Goal: Obtain resource: Download file/media

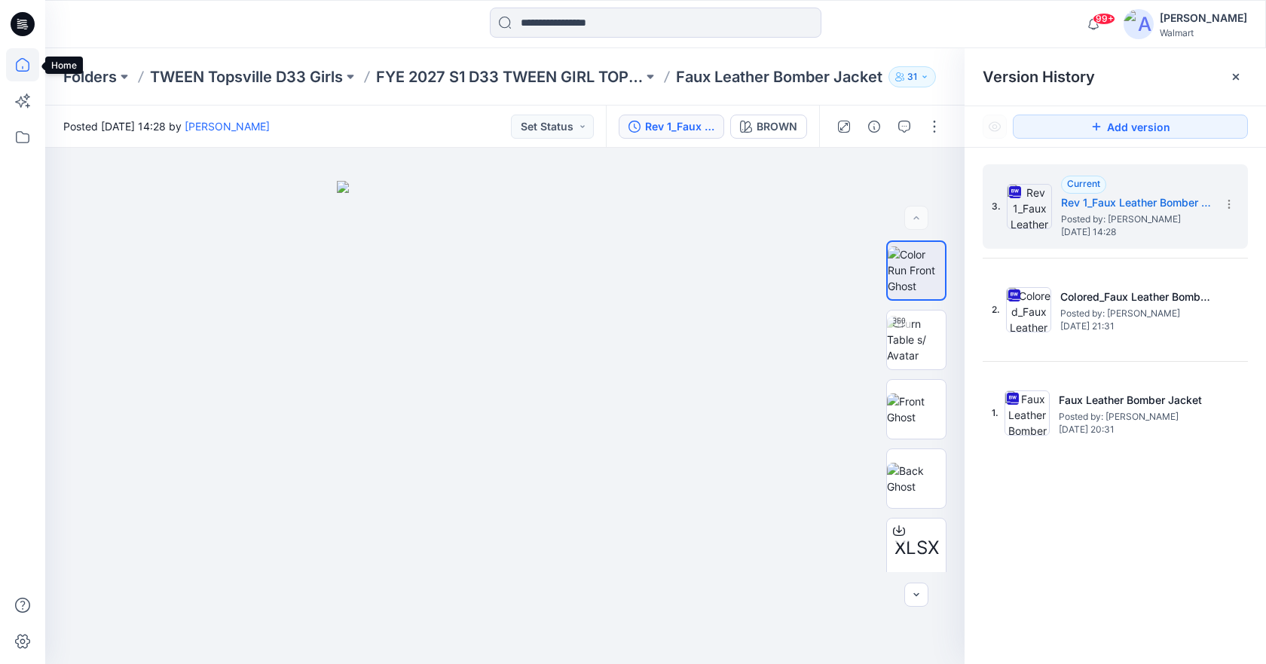
click at [23, 74] on icon at bounding box center [22, 64] width 33 height 33
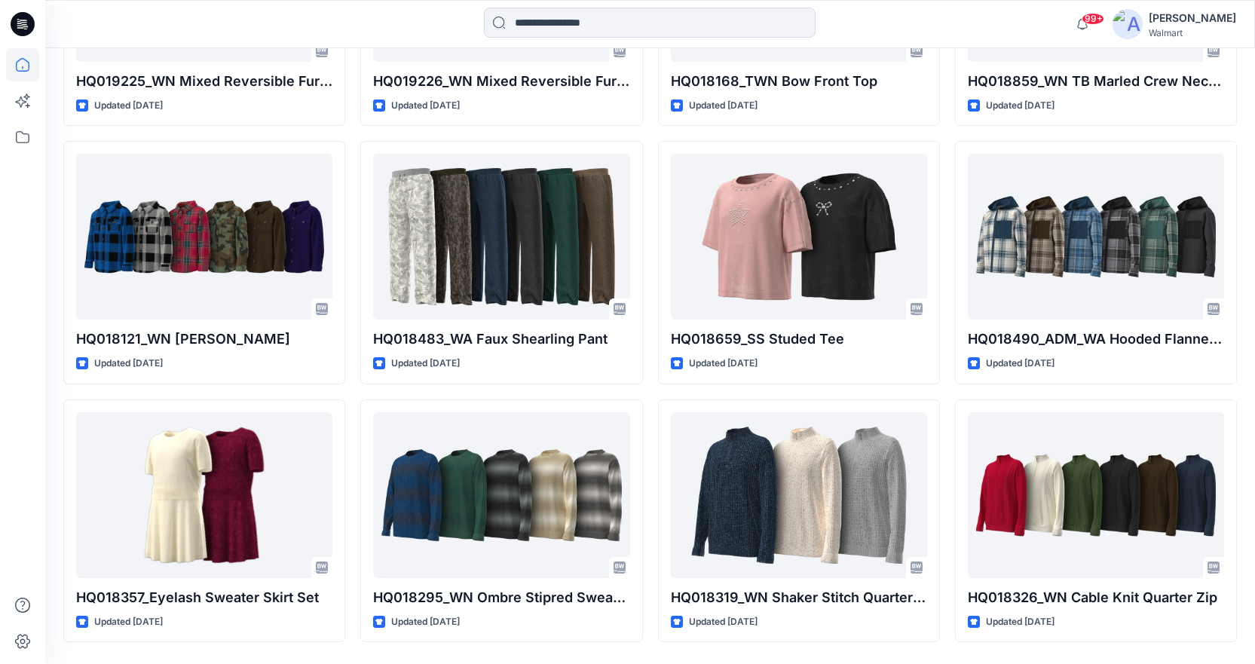
scroll to position [11513, 0]
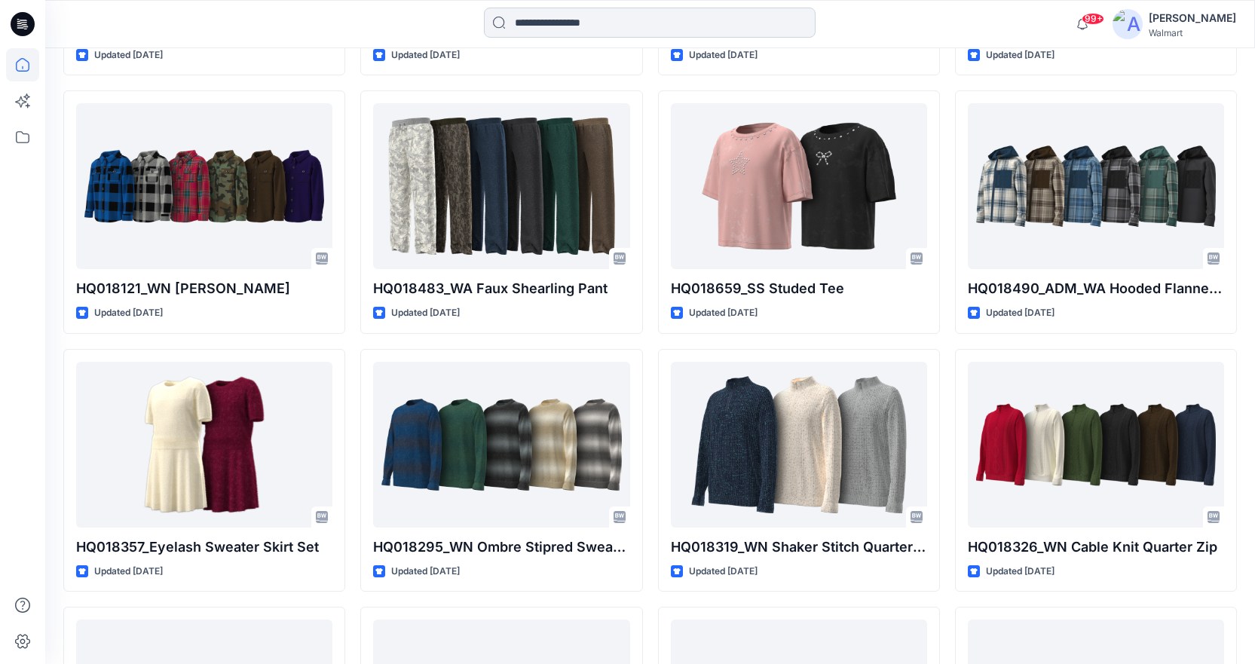
click at [501, 29] on input at bounding box center [650, 23] width 332 height 30
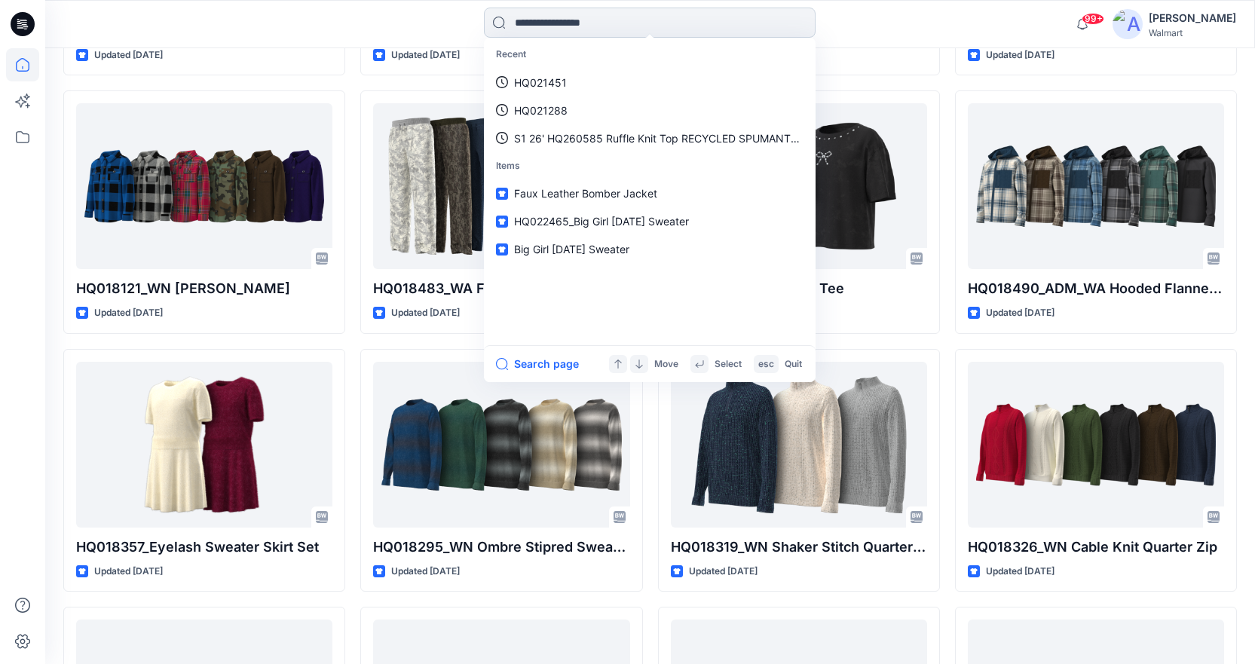
click at [572, 24] on input at bounding box center [650, 23] width 332 height 30
paste input "********"
type input "********"
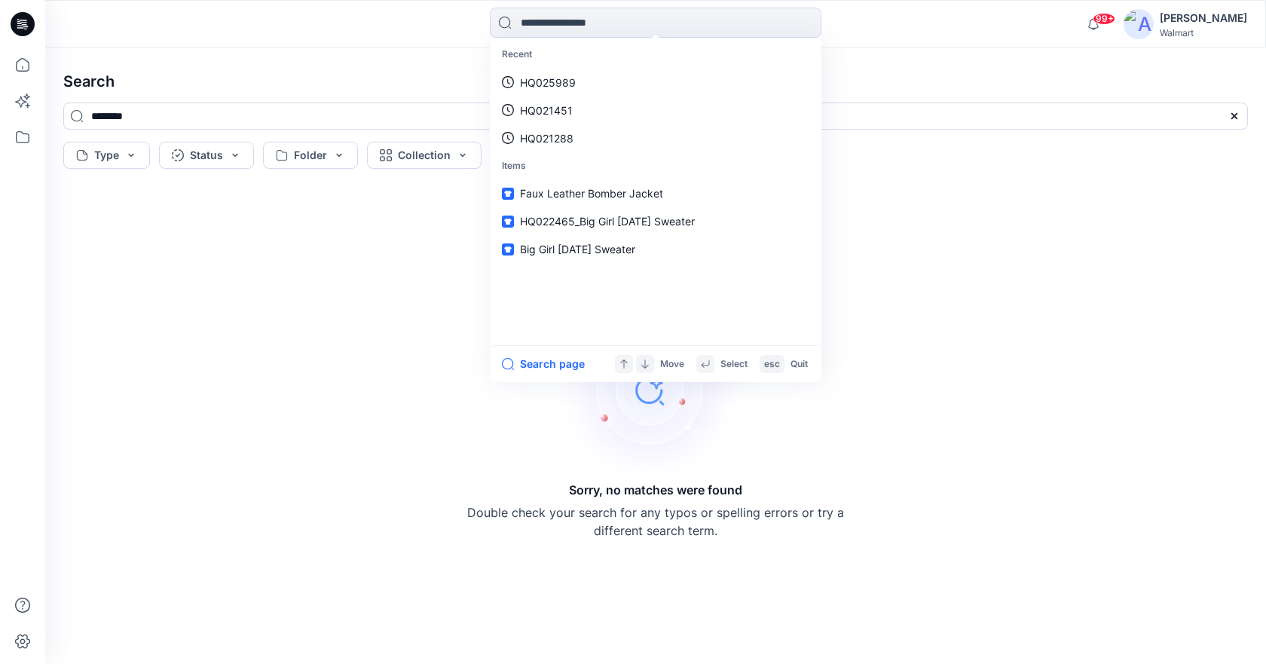
click at [264, 44] on div "Recent HQ025989 HQ021451 HQ021288 Items Faux Leather Bomber Jacket HQ022465_Big…" at bounding box center [655, 24] width 1221 height 48
click at [554, 19] on input at bounding box center [656, 23] width 332 height 30
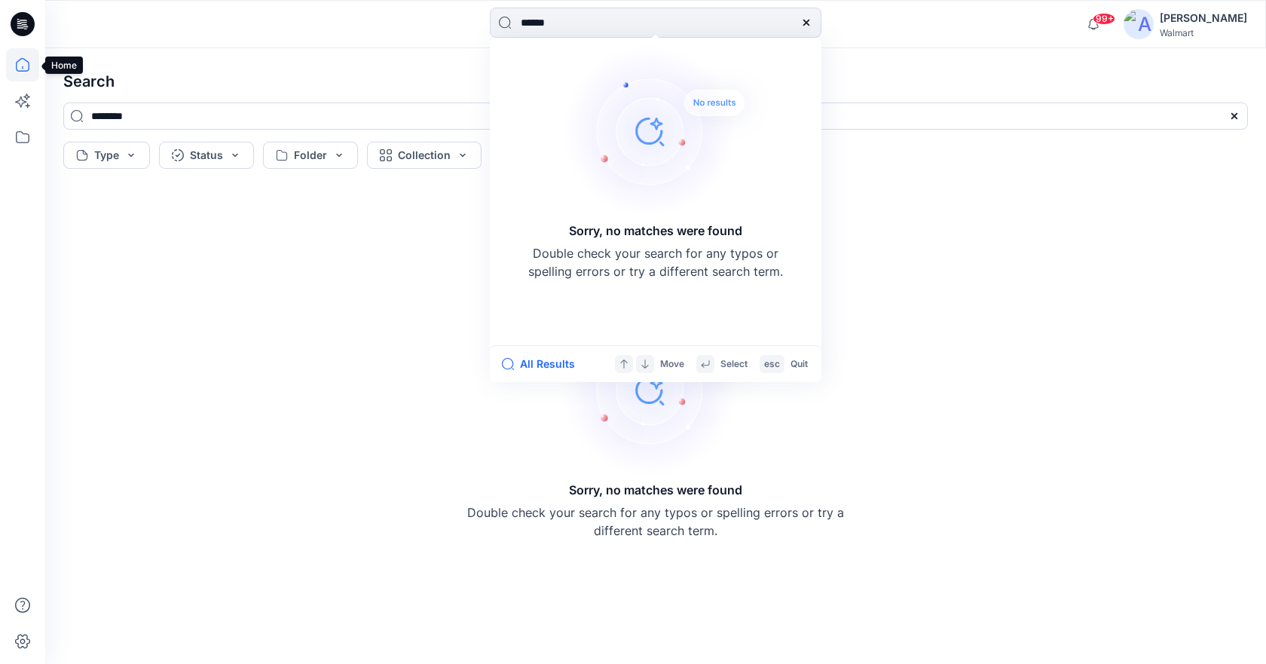
type input "******"
click at [8, 70] on icon at bounding box center [22, 64] width 33 height 33
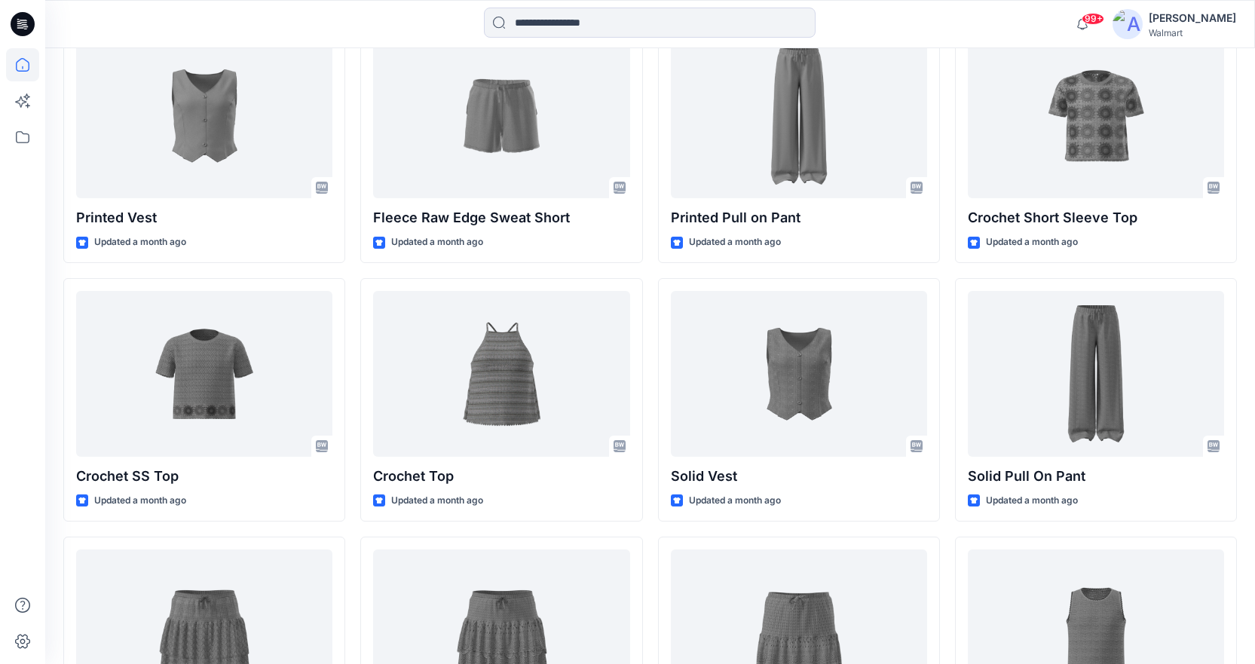
scroll to position [2895, 0]
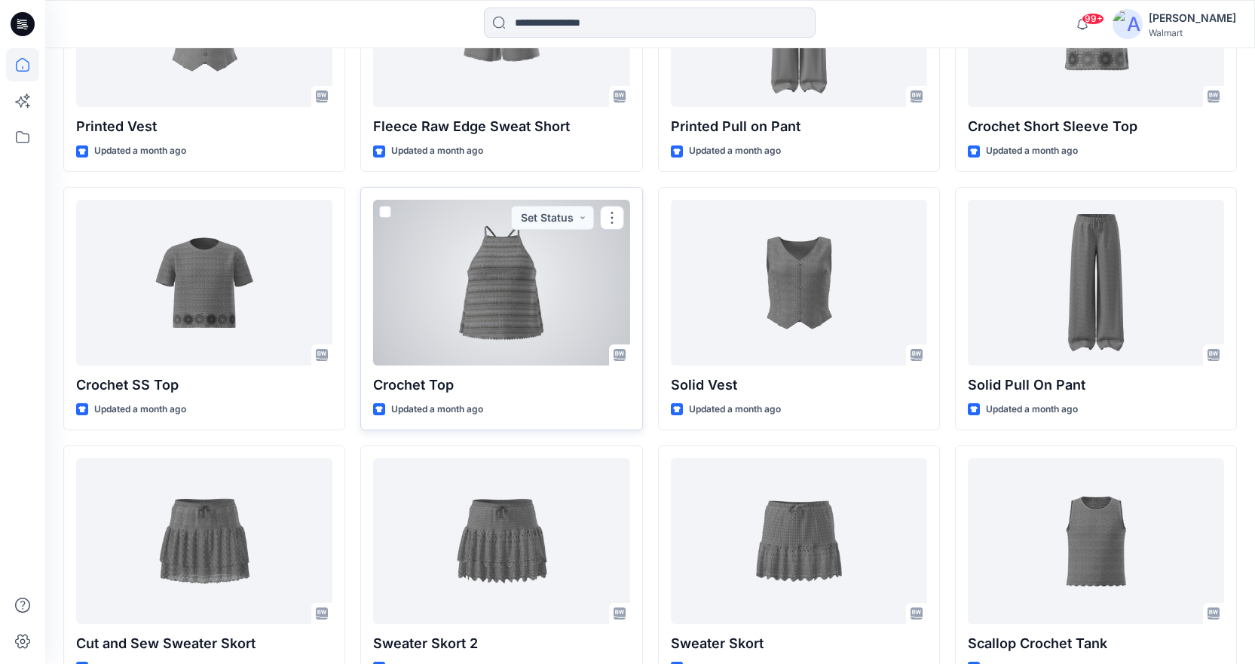
click at [492, 253] on div at bounding box center [501, 283] width 256 height 166
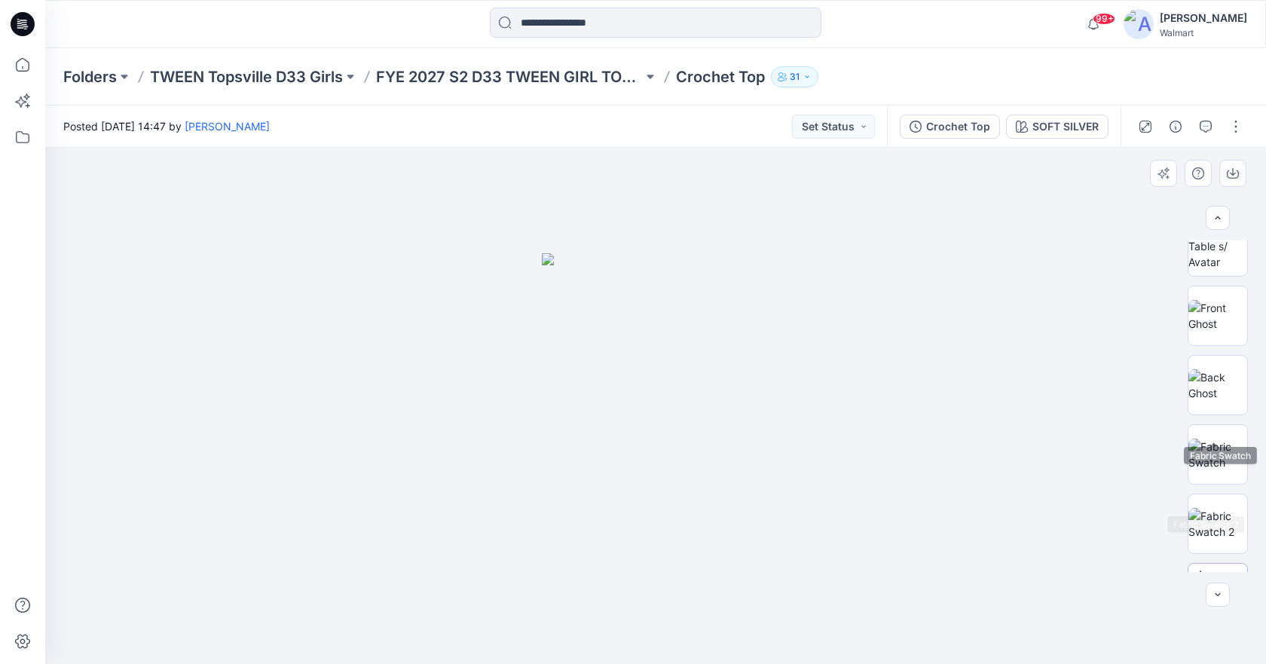
scroll to position [145, 0]
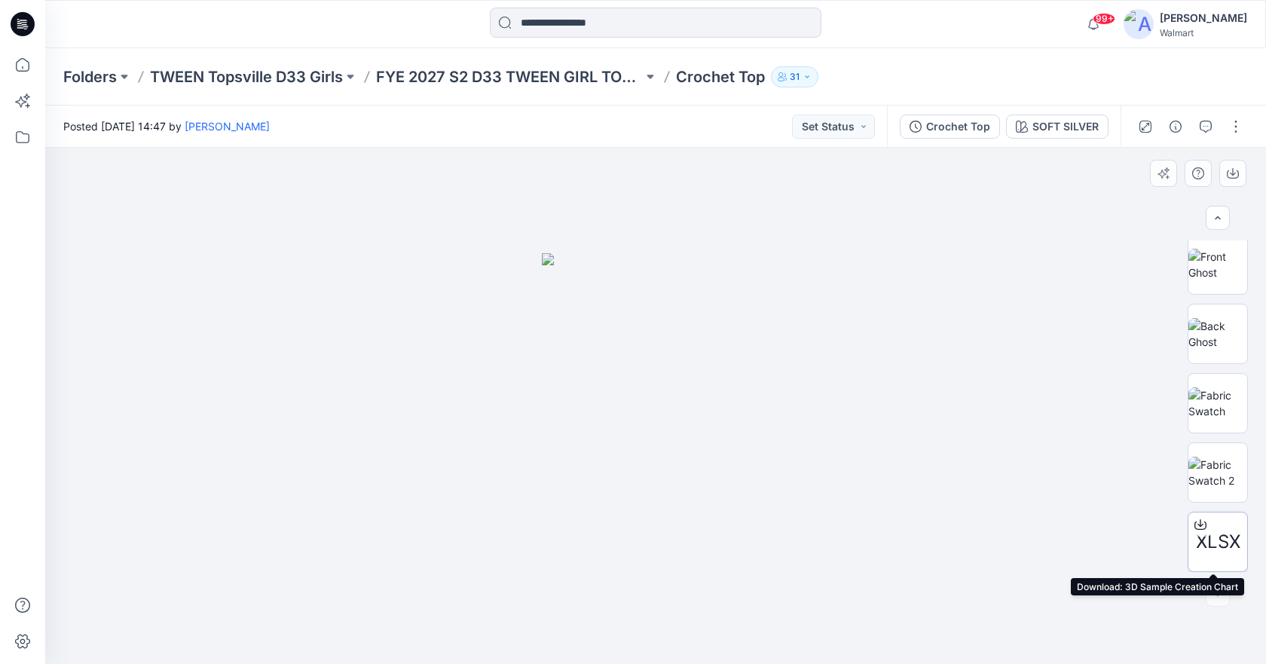
click at [1218, 541] on span "XLSX" at bounding box center [1218, 541] width 44 height 27
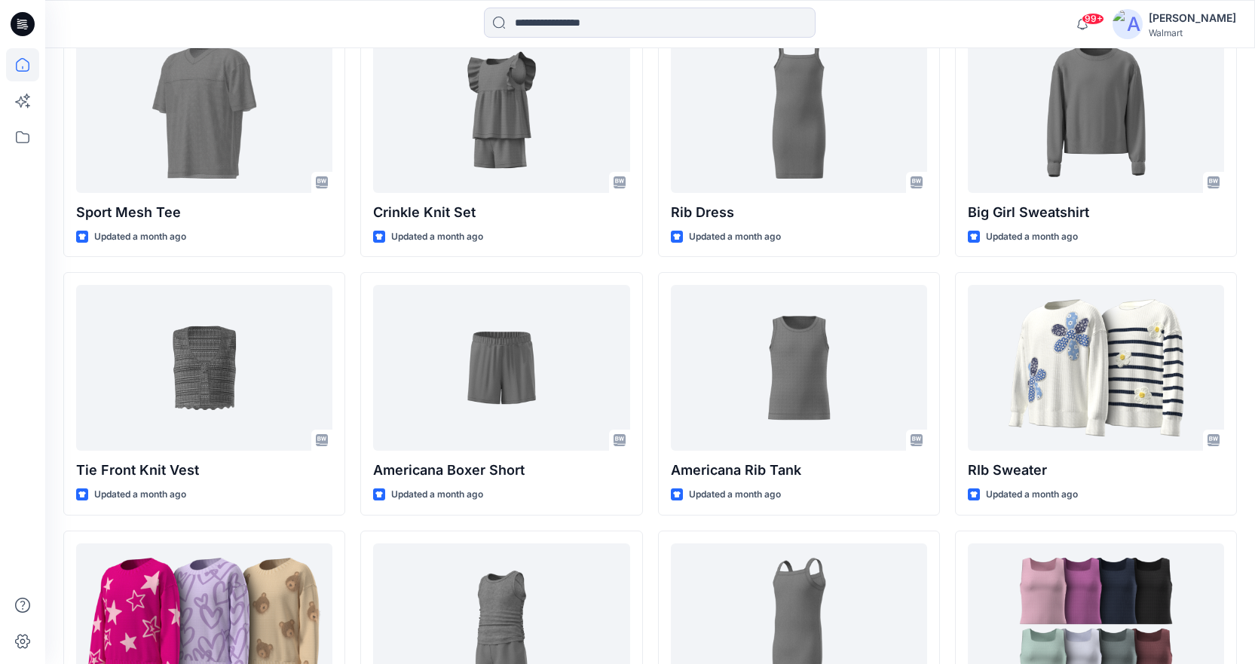
scroll to position [3845, 0]
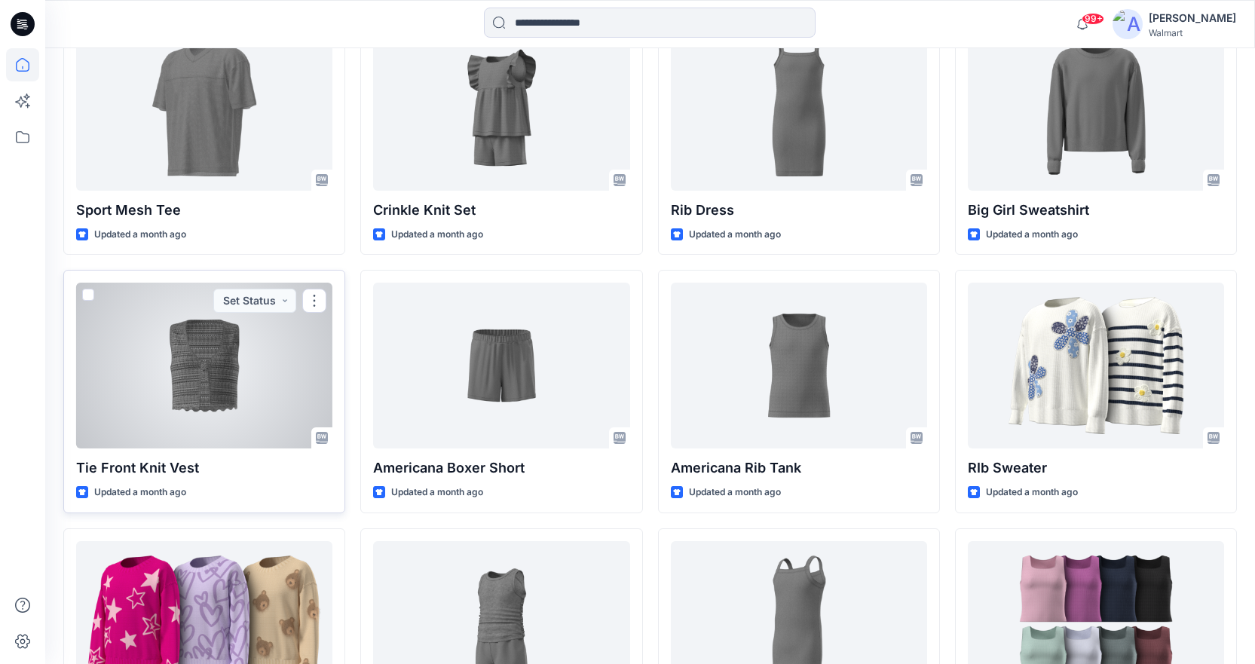
click at [237, 361] on div at bounding box center [204, 366] width 256 height 166
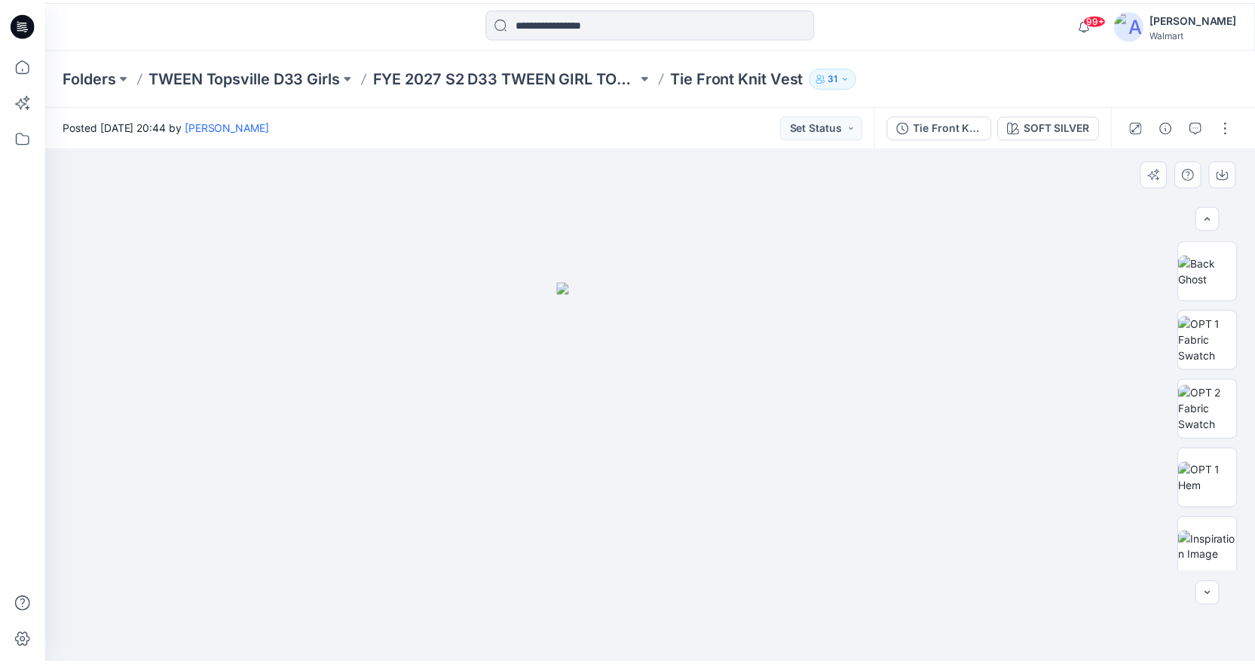
scroll to position [283, 0]
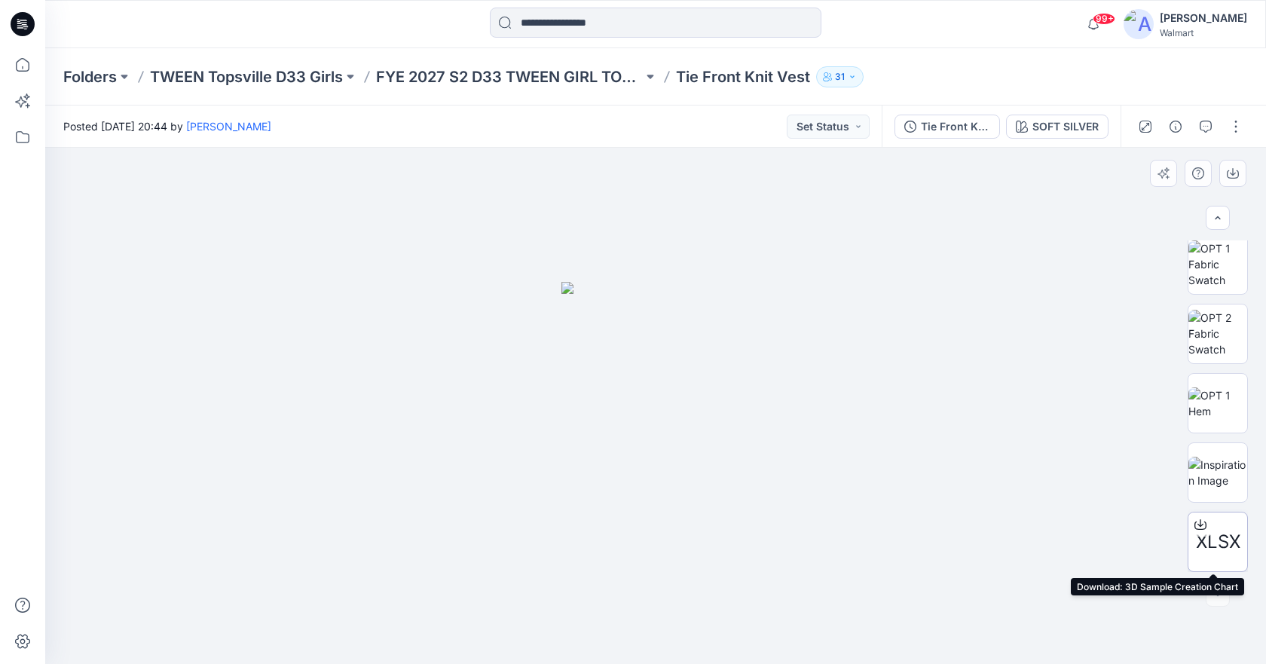
click at [1221, 532] on span "XLSX" at bounding box center [1218, 541] width 44 height 27
click at [890, 36] on div at bounding box center [656, 24] width 611 height 33
click at [19, 63] on icon at bounding box center [22, 64] width 33 height 33
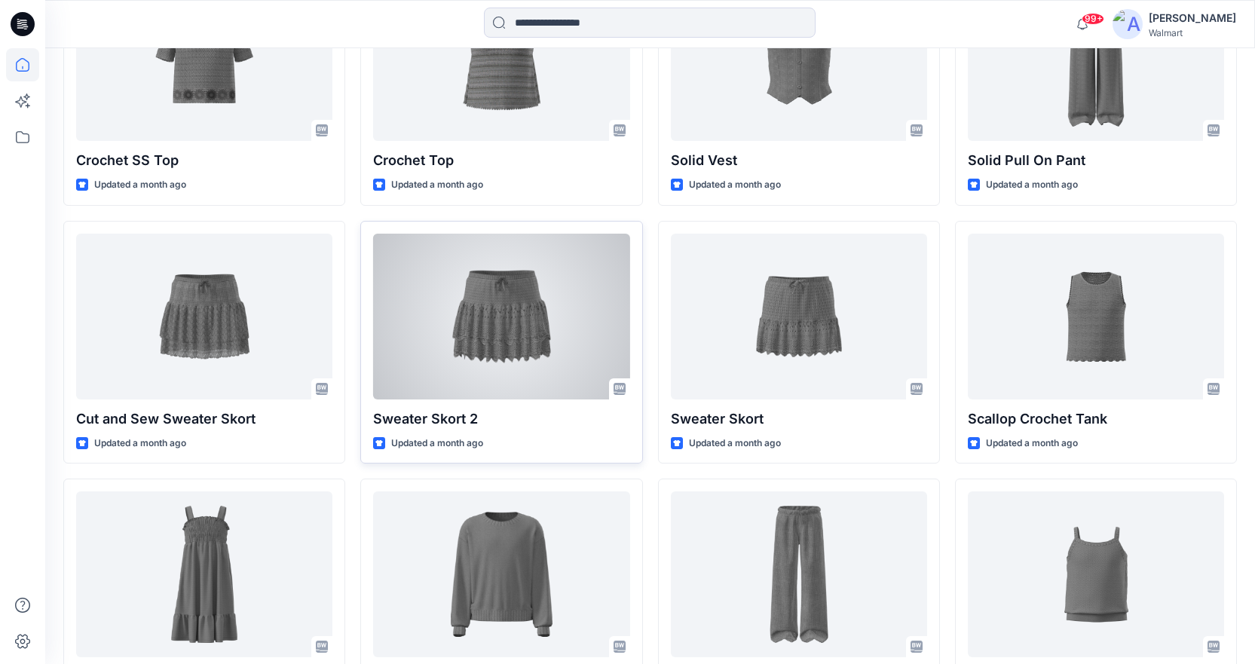
scroll to position [3121, 0]
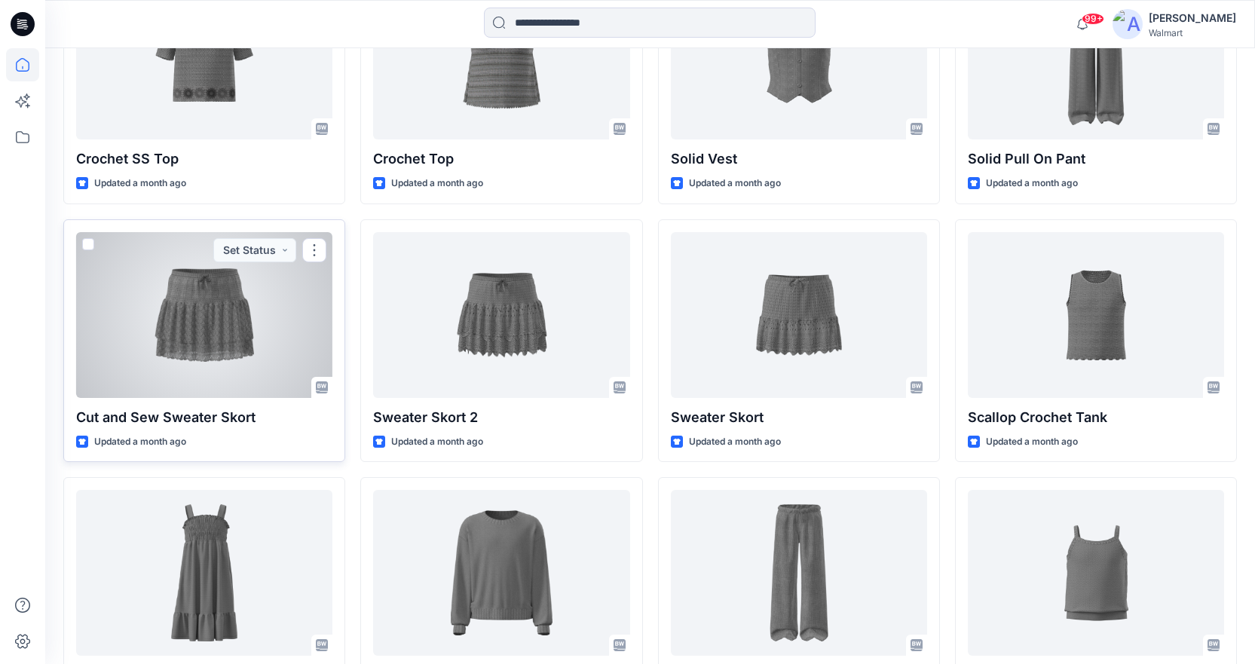
click at [185, 310] on div at bounding box center [204, 315] width 256 height 166
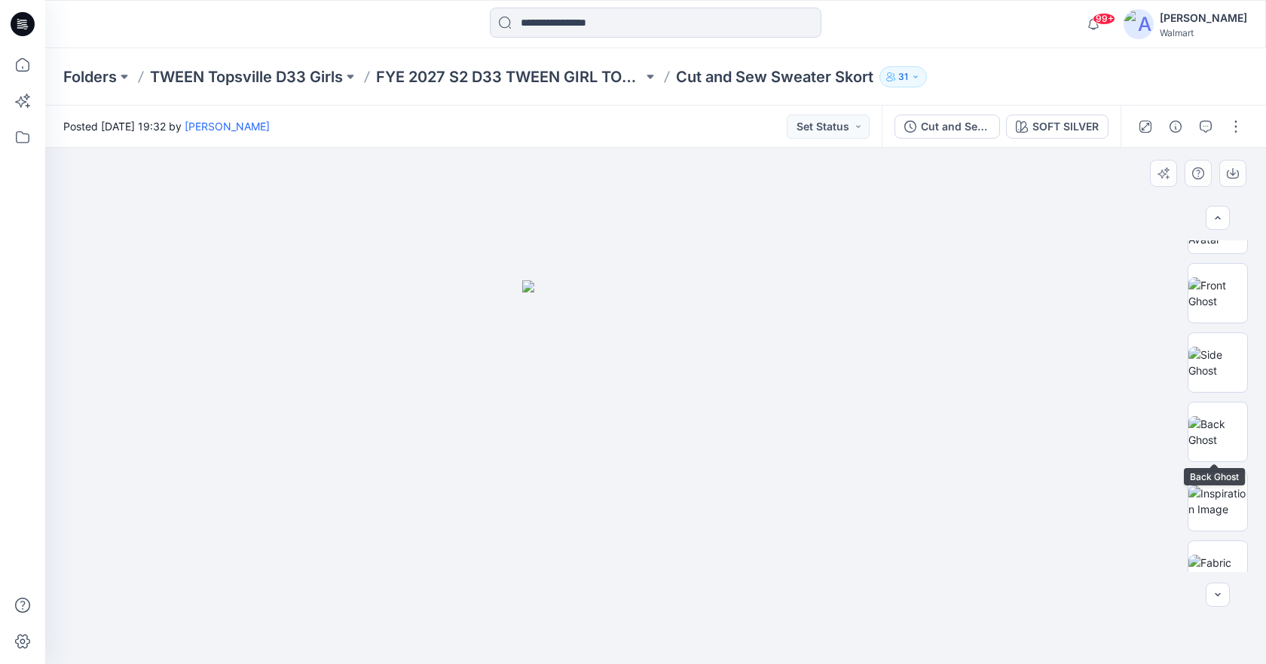
scroll to position [561, 0]
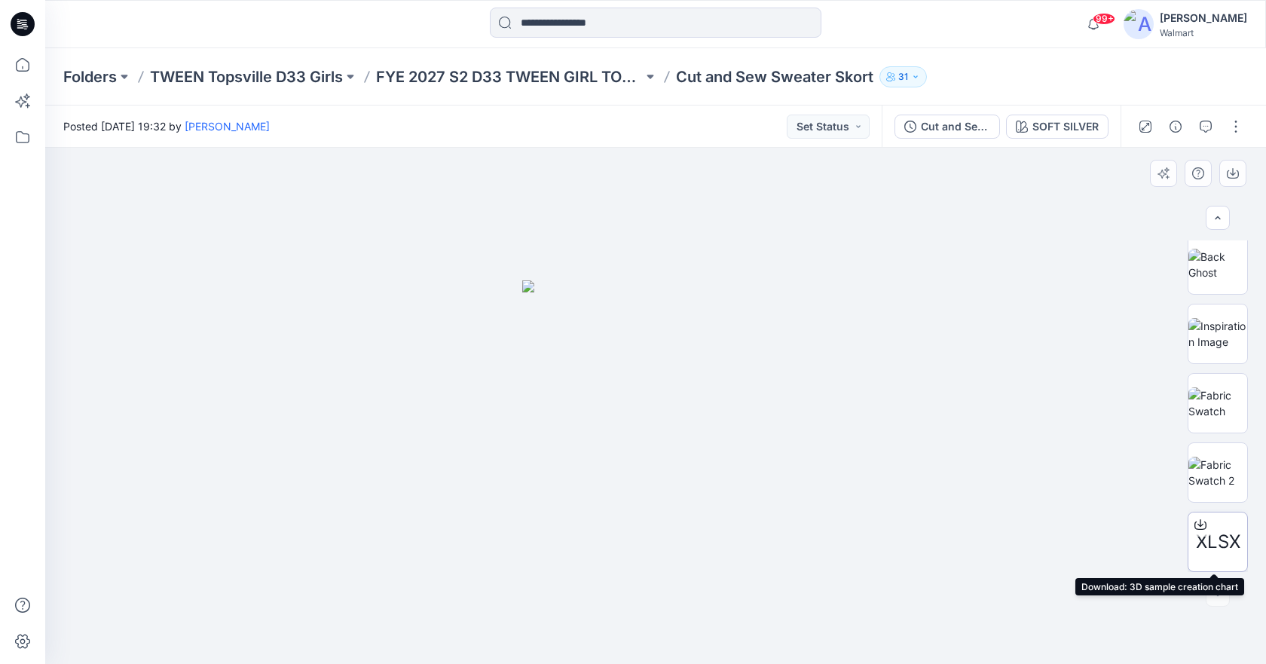
click at [1227, 534] on span "XLSX" at bounding box center [1218, 541] width 44 height 27
click at [572, 135] on div "Posted [DATE] 19:32 by [PERSON_NAME] Status" at bounding box center [463, 126] width 837 height 41
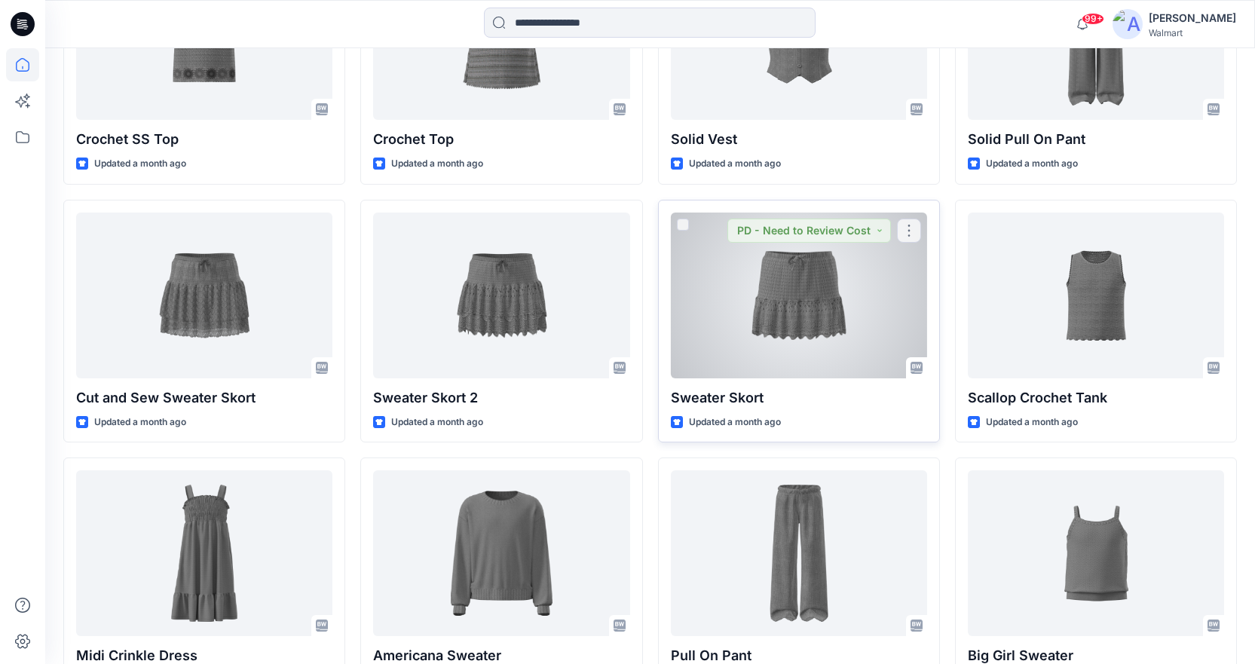
scroll to position [3142, 0]
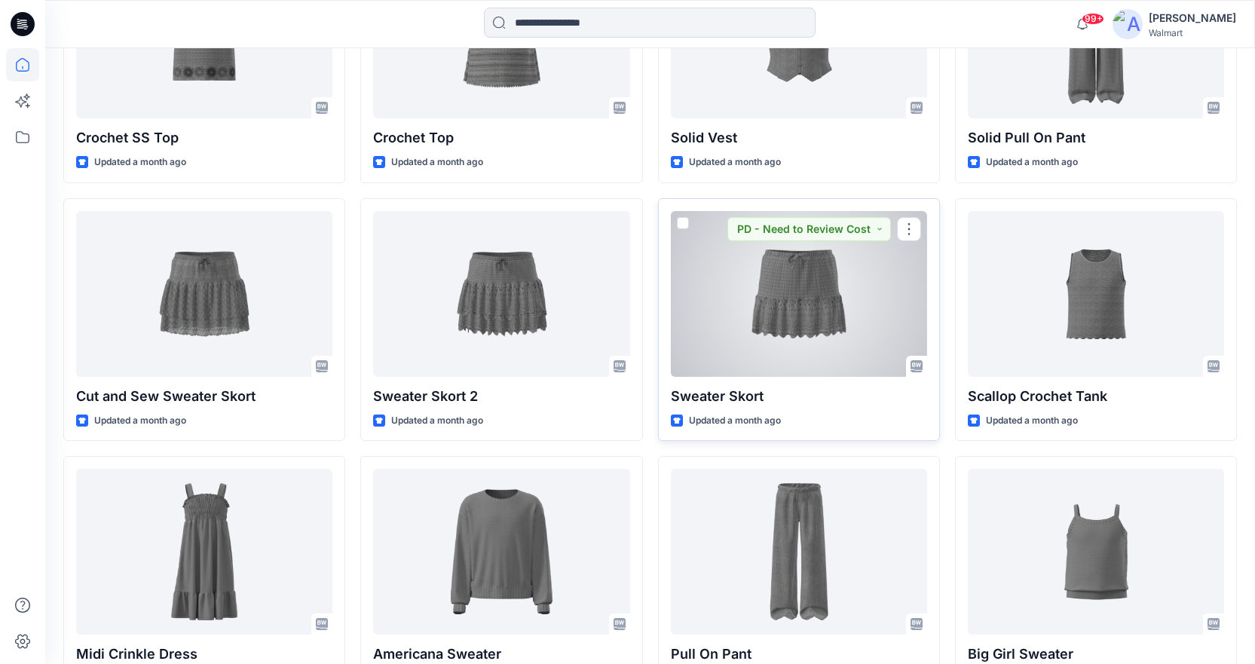
click at [796, 296] on div at bounding box center [799, 294] width 256 height 166
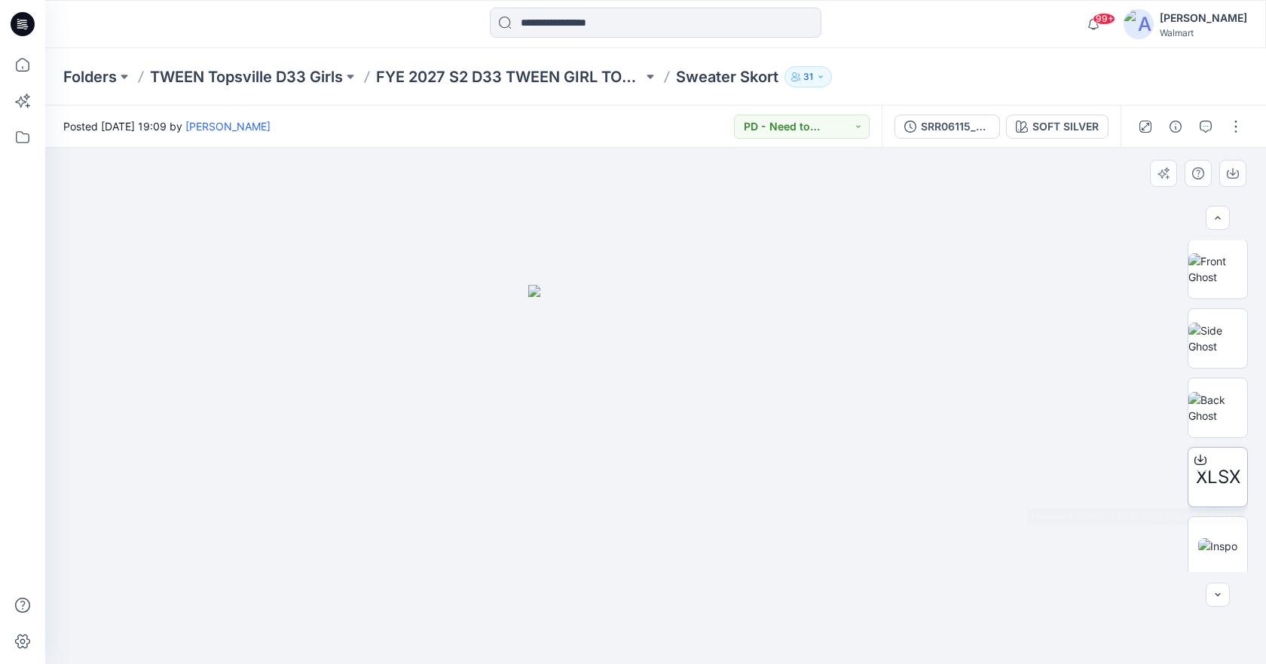
scroll to position [492, 0]
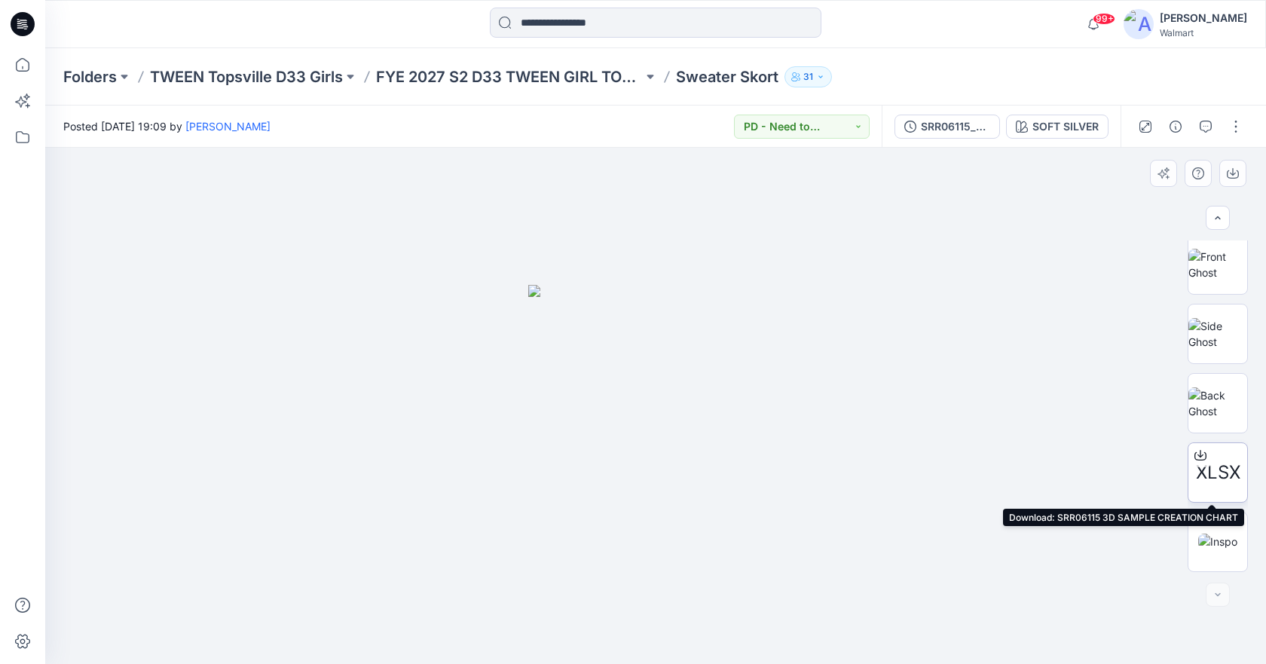
click at [1210, 473] on span "XLSX" at bounding box center [1218, 472] width 44 height 27
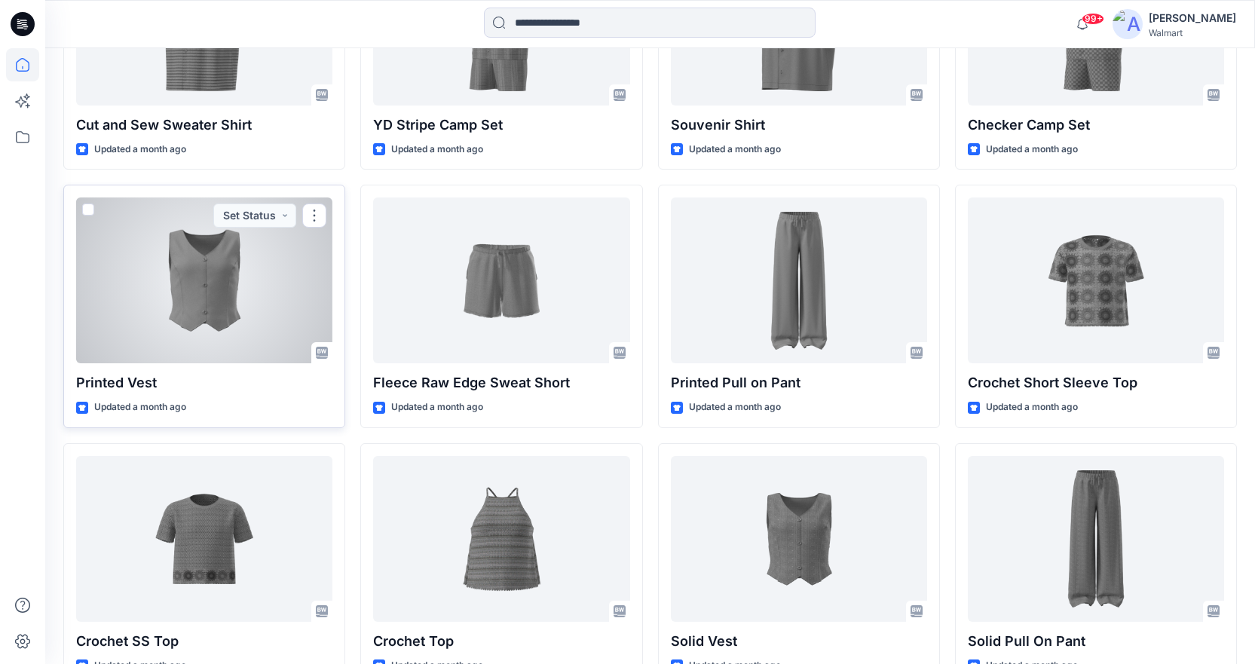
scroll to position [2714, 0]
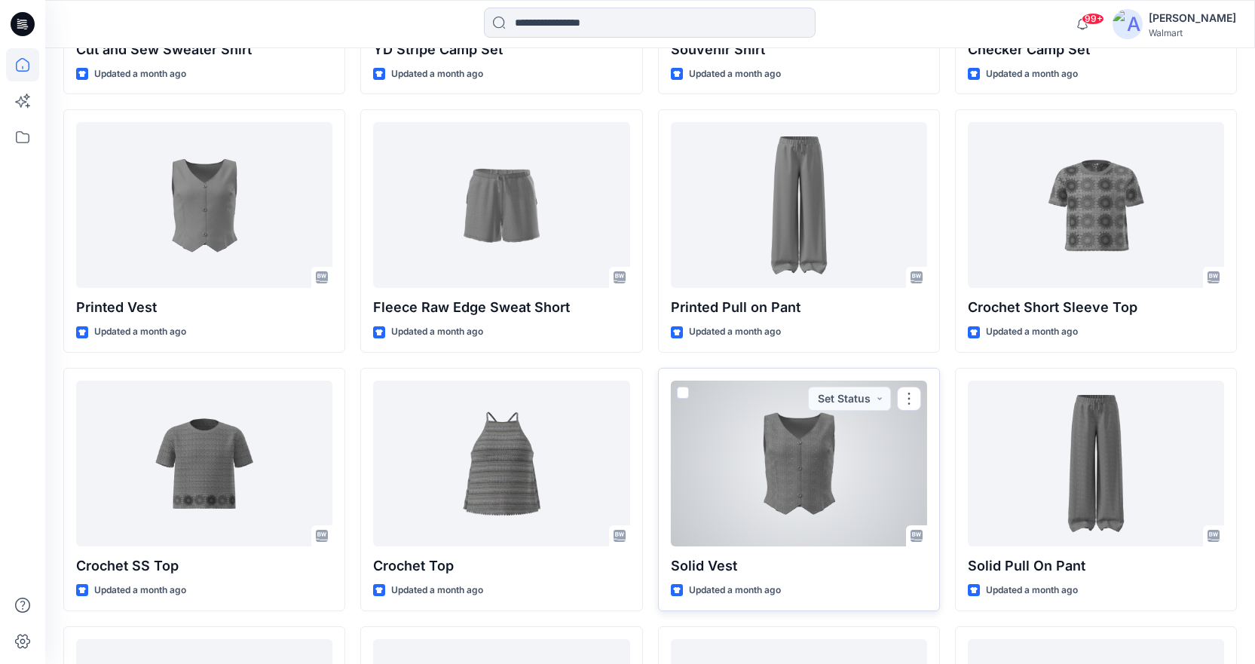
click at [763, 443] on div at bounding box center [799, 464] width 256 height 166
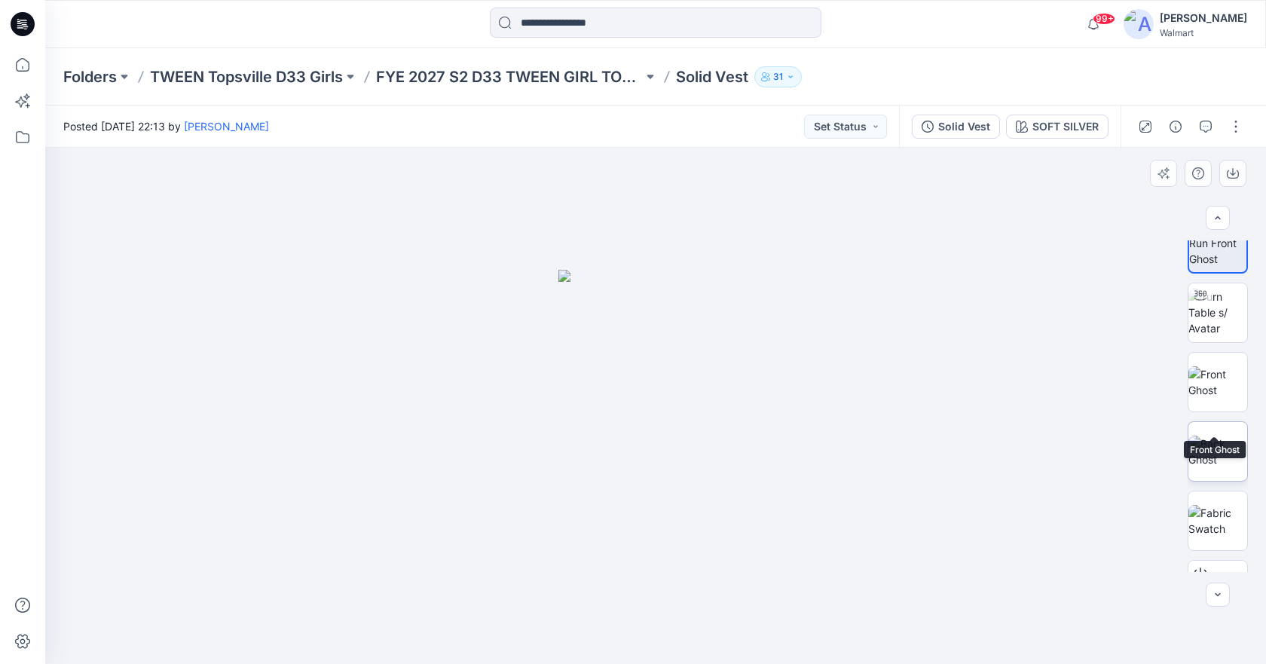
scroll to position [75, 0]
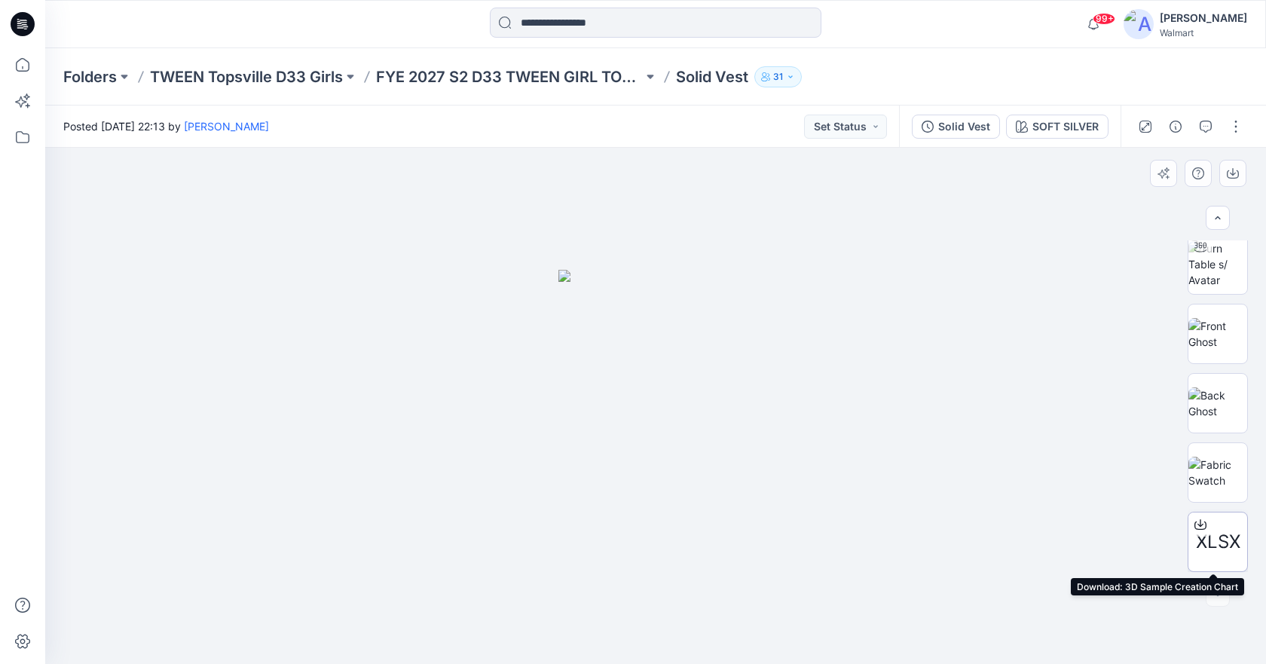
click at [1212, 547] on span "XLSX" at bounding box center [1218, 541] width 44 height 27
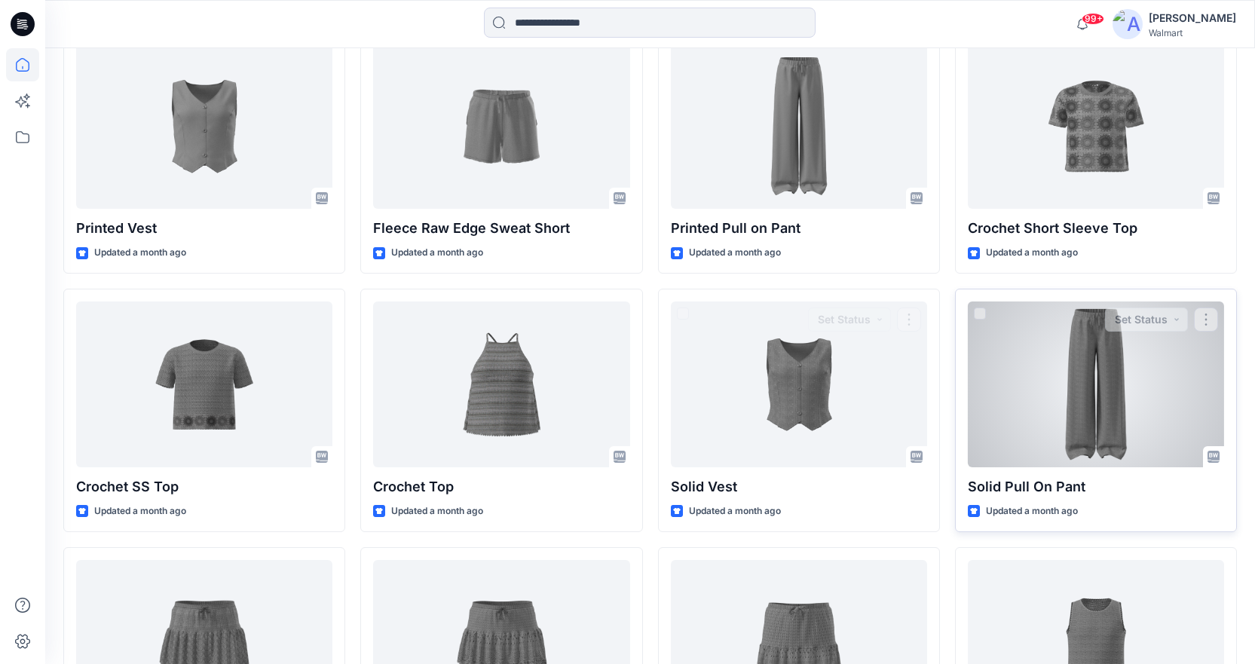
scroll to position [2819, 0]
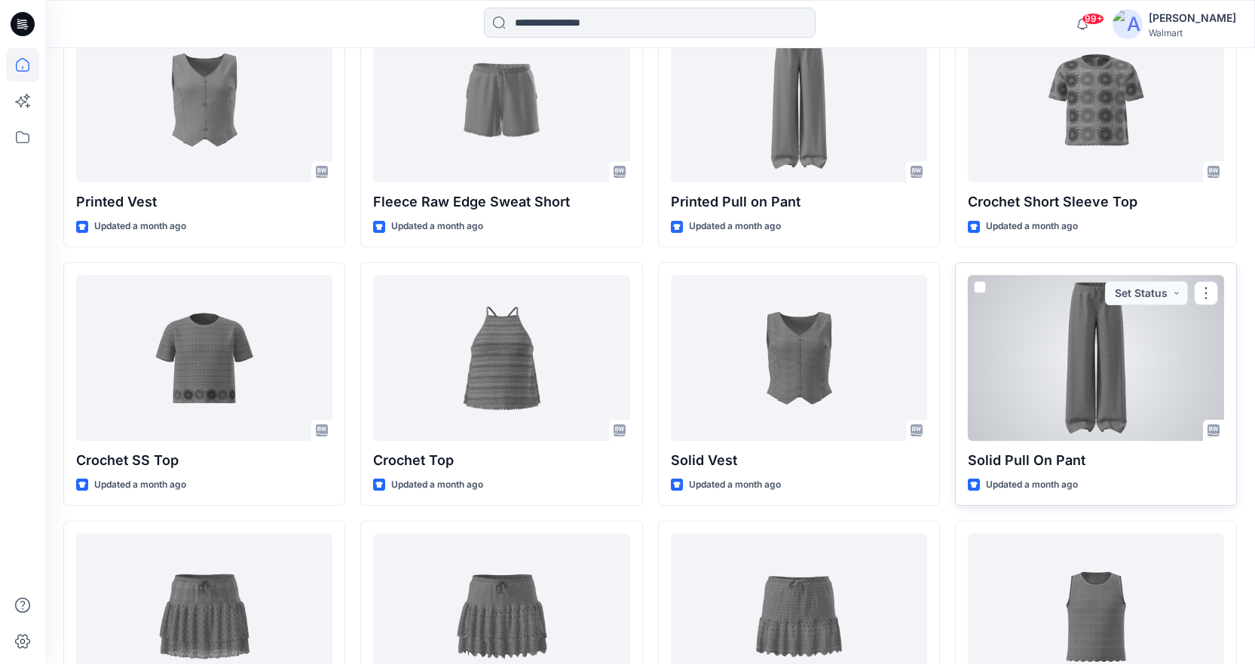
click at [1122, 356] on div at bounding box center [1096, 358] width 256 height 166
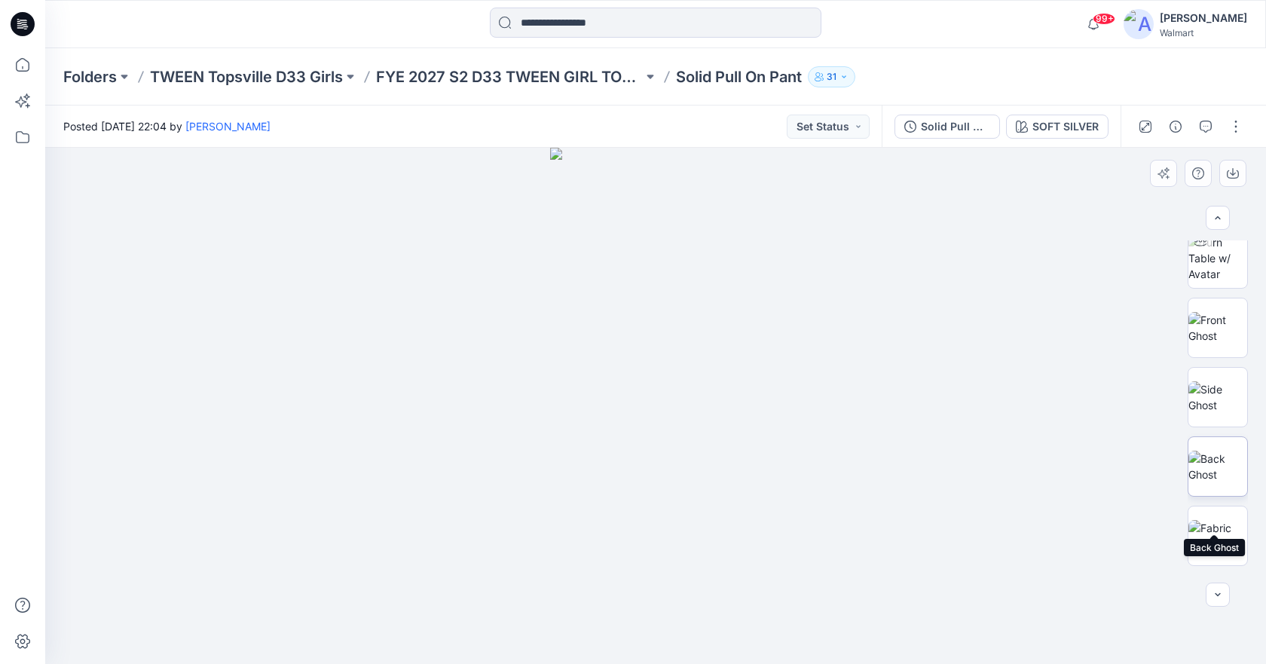
scroll to position [145, 0]
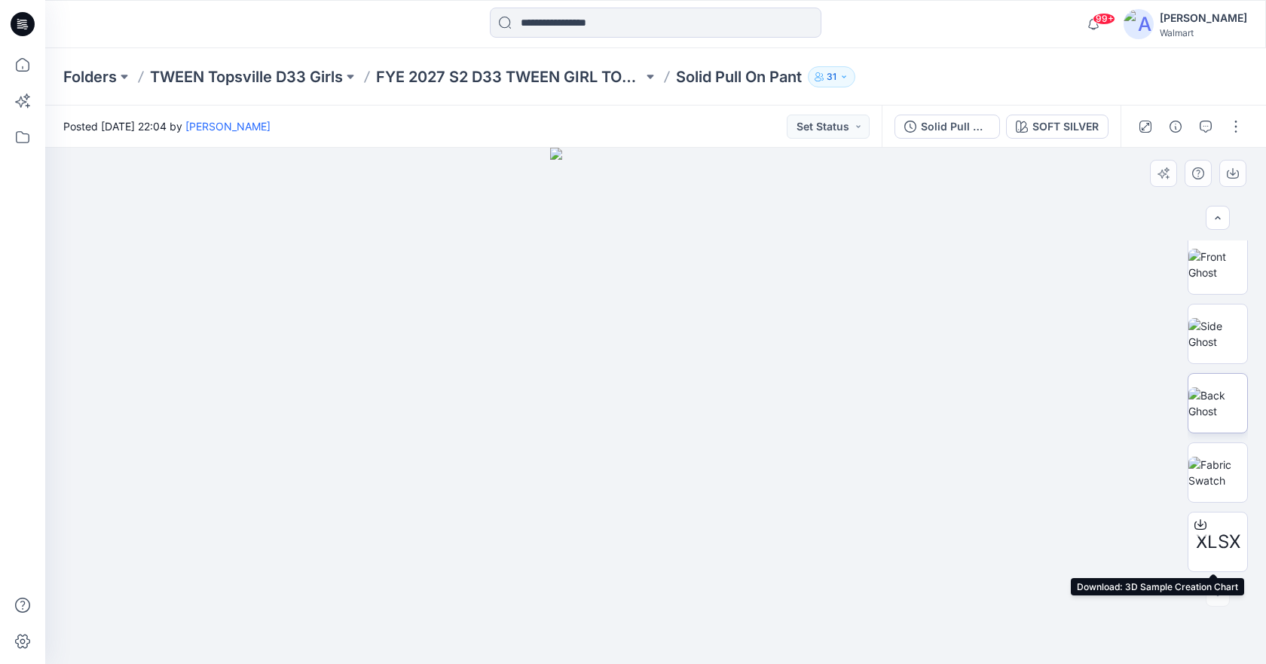
click at [1211, 546] on span "XLSX" at bounding box center [1218, 541] width 44 height 27
